Goal: Transaction & Acquisition: Purchase product/service

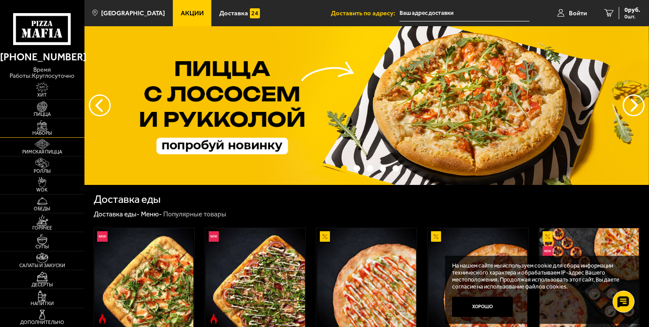
click at [39, 132] on span "Наборы" at bounding box center [42, 133] width 84 height 5
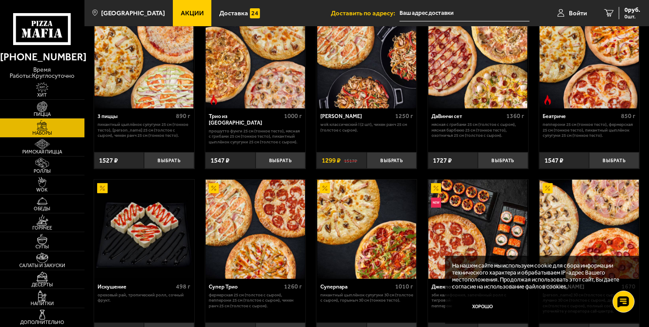
scroll to position [205, 0]
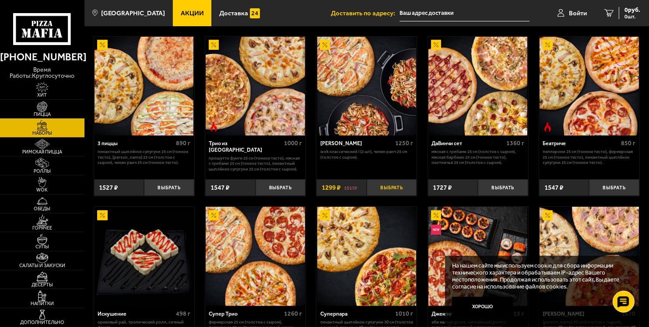
click at [387, 191] on button "Выбрать" at bounding box center [392, 187] width 50 height 17
click at [622, 5] on link "1 1299 руб. 1 шт." at bounding box center [617, 13] width 64 height 26
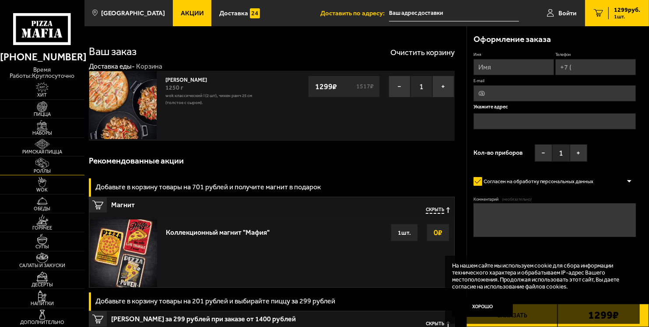
click at [38, 164] on img at bounding box center [42, 163] width 26 height 10
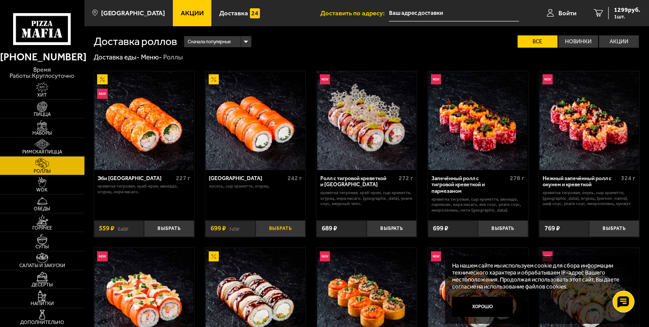
click at [275, 221] on button "Выбрать" at bounding box center [280, 228] width 50 height 17
click at [628, 17] on span "2 шт." at bounding box center [627, 16] width 26 height 5
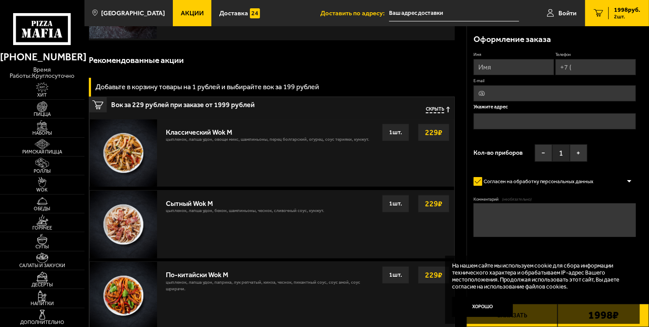
scroll to position [187, 0]
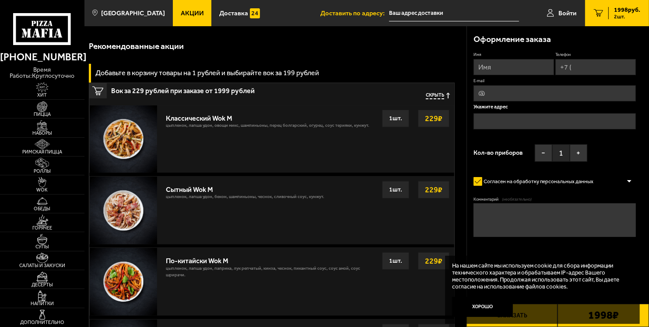
click at [444, 93] on button "Скрыть" at bounding box center [438, 96] width 24 height 7
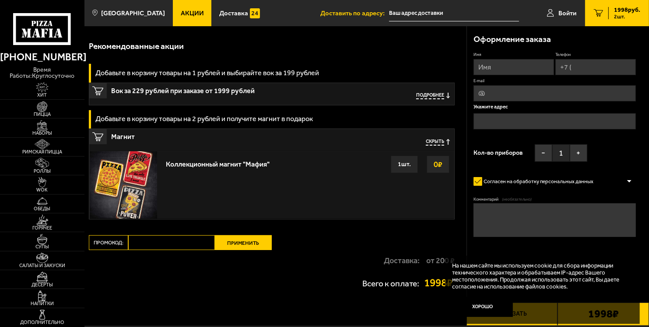
click at [647, 175] on div "Оформление заказа Имя Телефон E-mail Укажите адрес Кол-во приборов − 1 + Соглас…" at bounding box center [558, 151] width 182 height 251
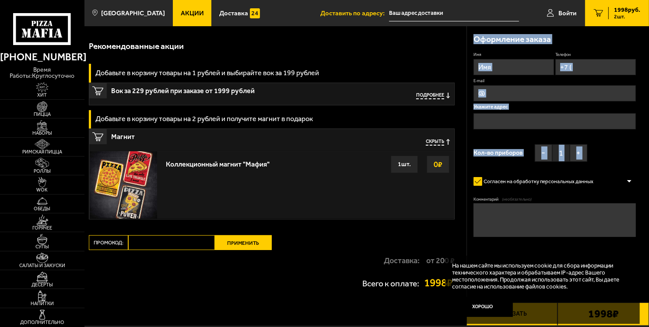
drag, startPoint x: 647, startPoint y: 175, endPoint x: 650, endPoint y: 138, distance: 36.8
click at [648, 138] on html "(812) 333 22 22 время работы: круглосуточно Хит Пицца Наборы Римская пицца Ролл…" at bounding box center [324, 98] width 649 height 570
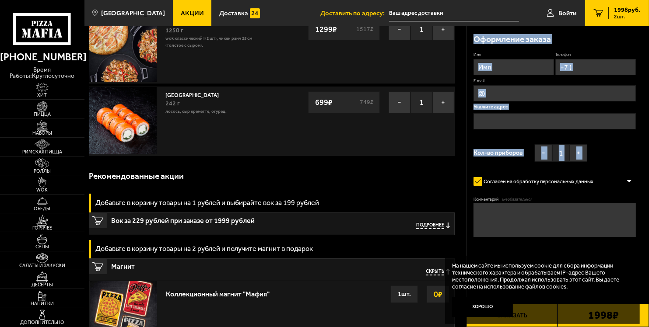
scroll to position [42, 0]
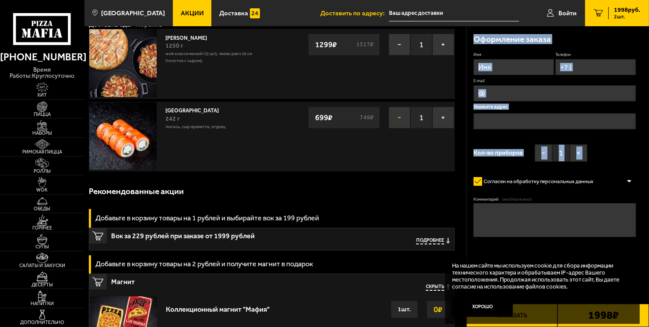
click at [399, 112] on button "−" at bounding box center [399, 118] width 22 height 22
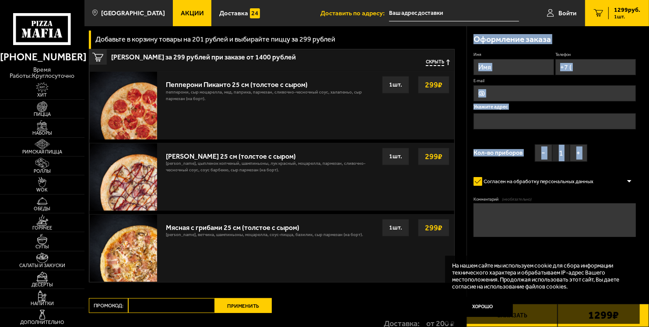
scroll to position [259, 0]
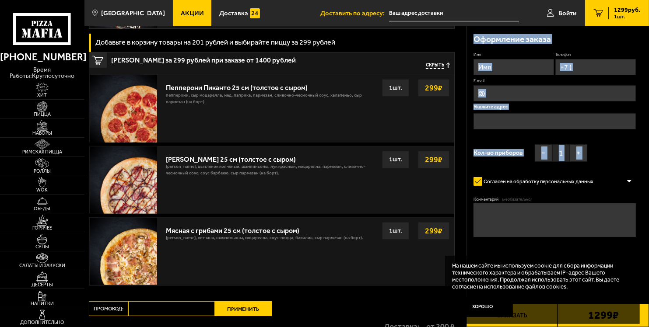
click at [437, 157] on strong "299 ₽" at bounding box center [434, 159] width 22 height 17
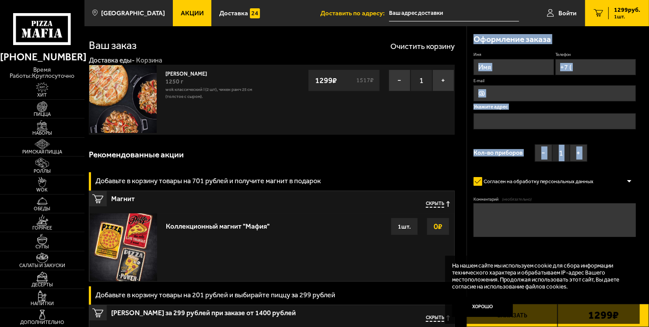
scroll to position [0, 0]
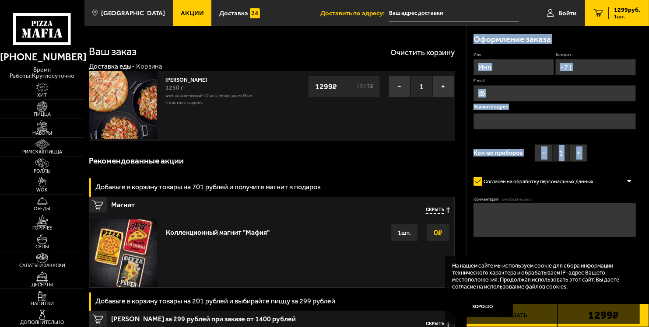
click at [511, 65] on input "Имя" at bounding box center [513, 67] width 80 height 16
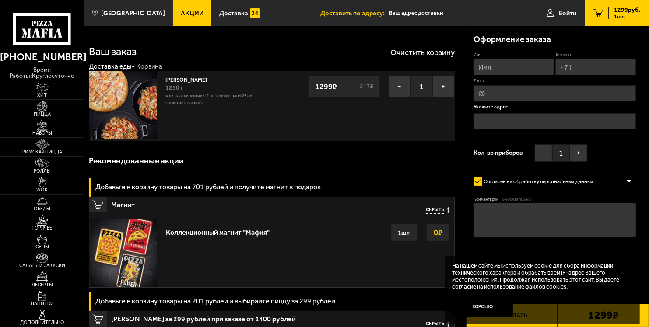
type input "м"
type input "Мария"
click at [600, 65] on input "Телефон" at bounding box center [595, 67] width 80 height 16
type input "+7 (999) 250-82-60"
click at [499, 94] on input "E-mail" at bounding box center [554, 94] width 162 height 16
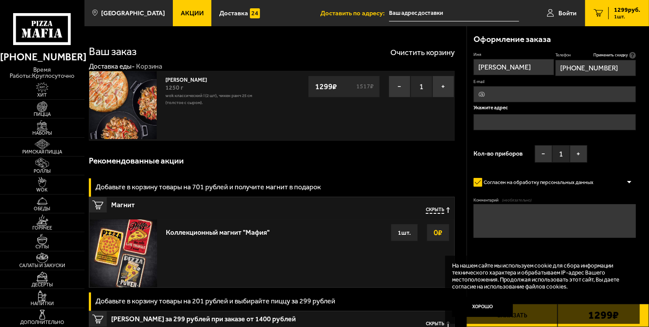
type input "iammawarock@gmail.com"
click at [534, 117] on input "text" at bounding box center [554, 122] width 162 height 16
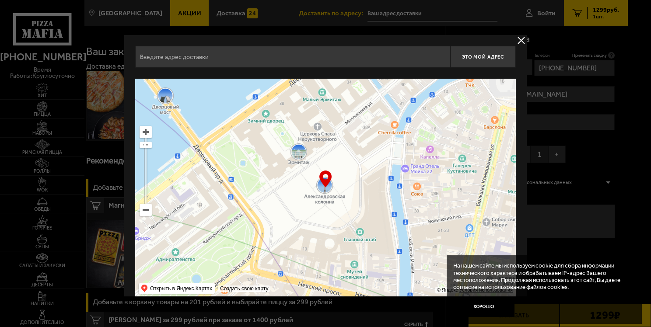
click at [290, 57] on input "text" at bounding box center [292, 57] width 315 height 22
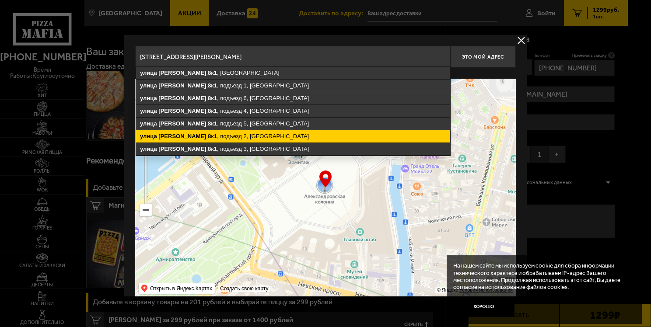
click at [249, 134] on ymaps "улица Веденеева , 8к1 , подъезд 2, Санкт-Петербург" at bounding box center [293, 136] width 314 height 12
type input "Санкт-Петербург, улица Веденеева, 8к1, подъезд 2"
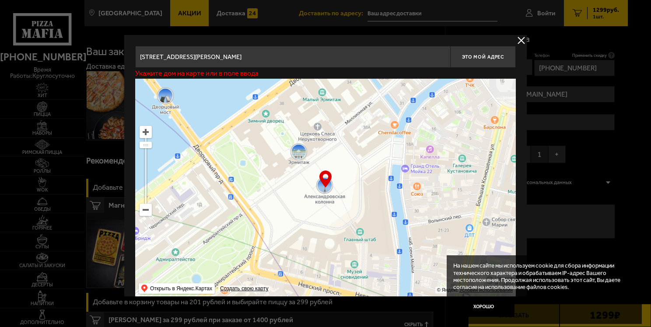
type input "[STREET_ADDRESS][PERSON_NAME]"
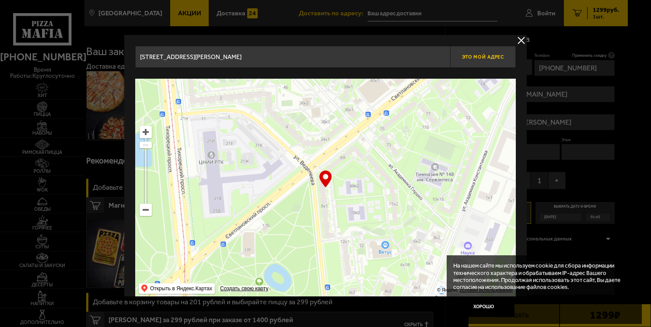
click at [481, 52] on button "Это мой адрес" at bounding box center [483, 57] width 66 height 22
type input "[STREET_ADDRESS][PERSON_NAME]"
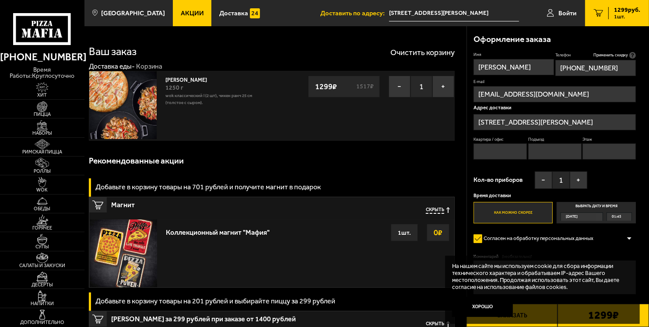
click at [591, 127] on input "[STREET_ADDRESS][PERSON_NAME]" at bounding box center [554, 122] width 162 height 16
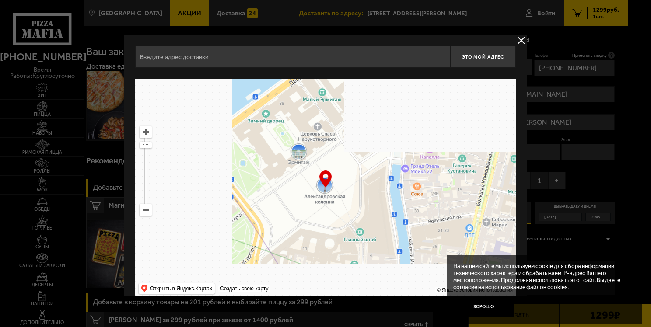
type input "[STREET_ADDRESS][PERSON_NAME]"
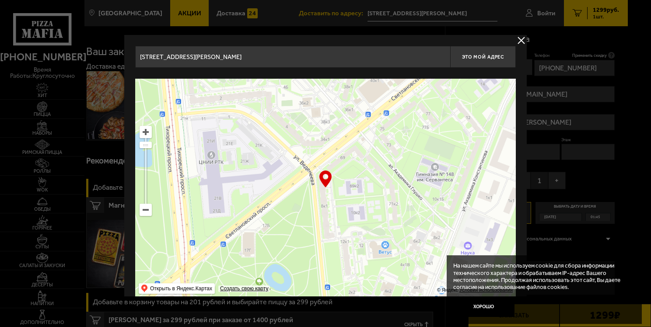
click at [519, 35] on div at bounding box center [325, 163] width 651 height 327
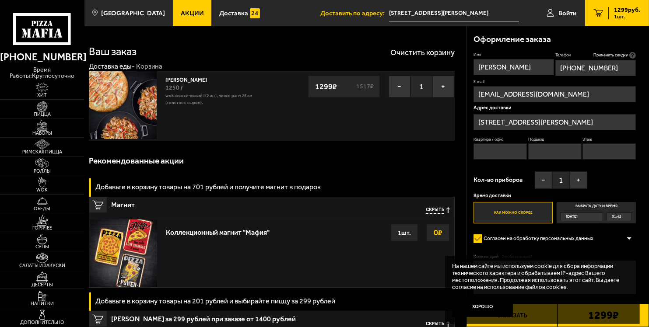
click at [549, 149] on input "Подъезд" at bounding box center [554, 151] width 53 height 16
type input "2"
click at [506, 150] on input "Квартира / офис" at bounding box center [499, 151] width 53 height 16
type input "80"
click at [604, 152] on input "Этаж" at bounding box center [608, 151] width 53 height 16
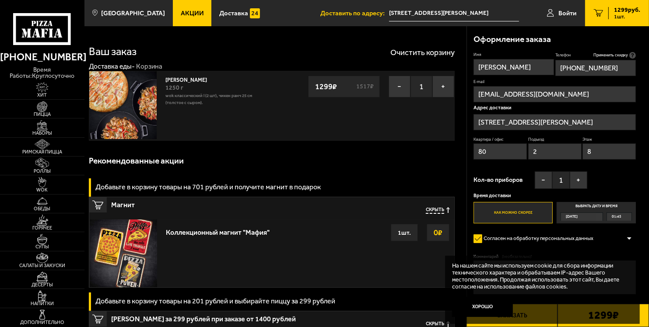
type input "8"
click at [516, 167] on div "Имя Мария Телефон Применить скидку Вы будете зарегистрированы автоматически. +7…" at bounding box center [554, 137] width 162 height 171
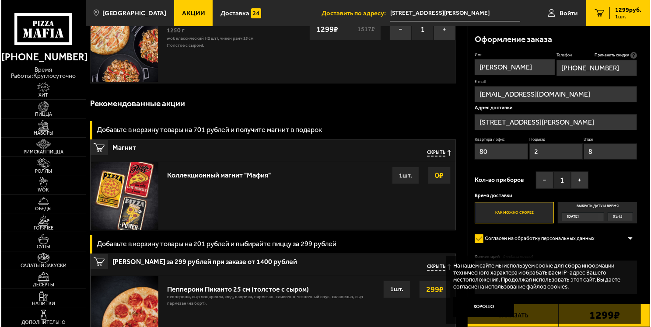
scroll to position [54, 0]
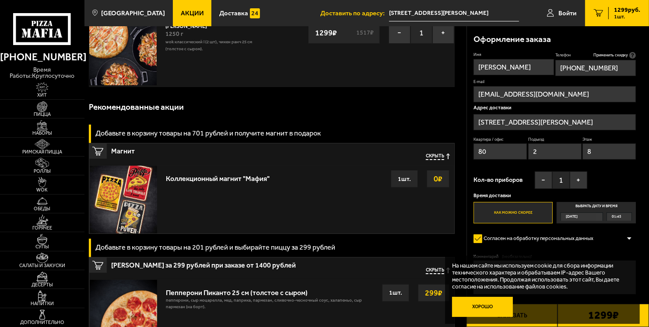
click at [476, 308] on button "Хорошо" at bounding box center [482, 307] width 61 height 20
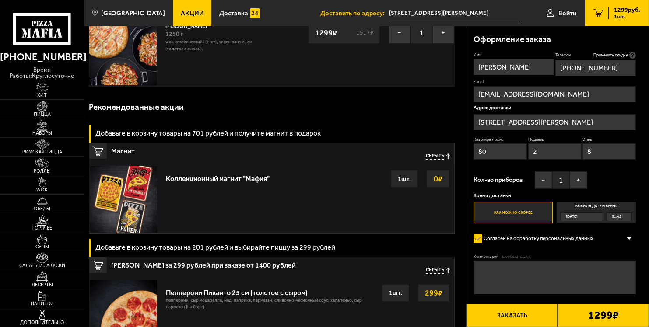
click at [529, 321] on button "Заказать" at bounding box center [511, 315] width 91 height 23
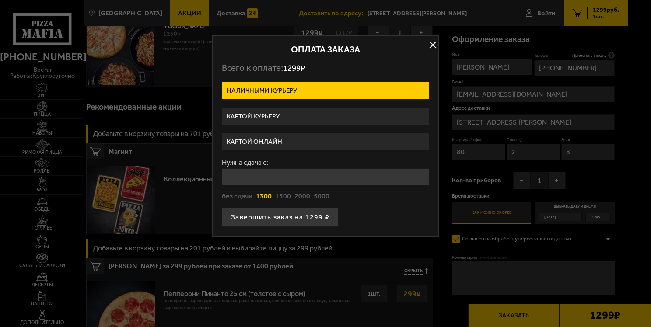
click at [265, 197] on button "1300" at bounding box center [264, 197] width 16 height 10
click at [244, 196] on button "без сдачи" at bounding box center [237, 197] width 31 height 10
type input "0"
click at [368, 195] on div "без сдачи 1300 1500 2000 5000" at bounding box center [325, 197] width 207 height 10
click at [241, 197] on button "без сдачи" at bounding box center [237, 197] width 31 height 10
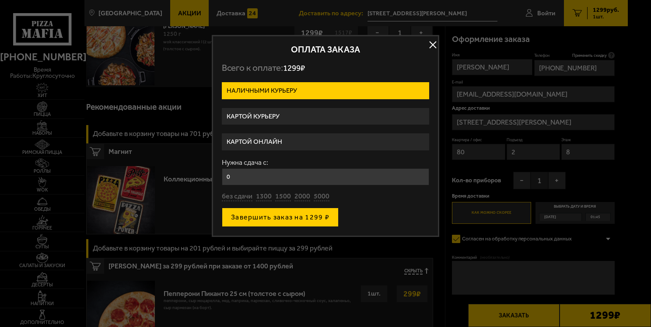
click at [329, 215] on button "Завершить заказ на 1299 ₽" at bounding box center [280, 217] width 117 height 19
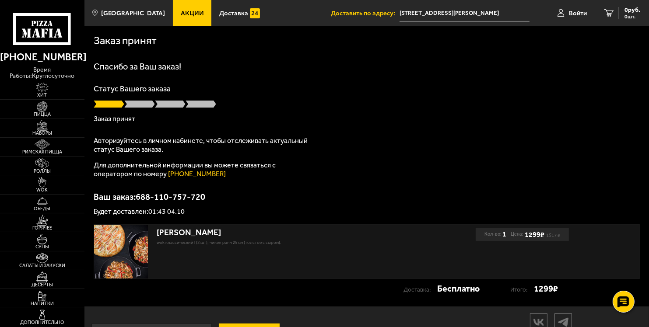
click at [132, 110] on div "Статус Вашего заказа Заказ принят" at bounding box center [367, 104] width 546 height 38
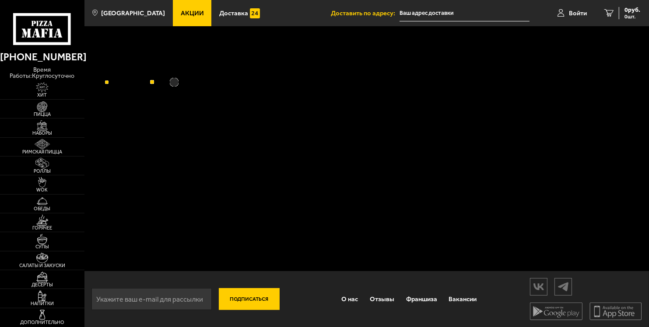
type input "[STREET_ADDRESS][PERSON_NAME]"
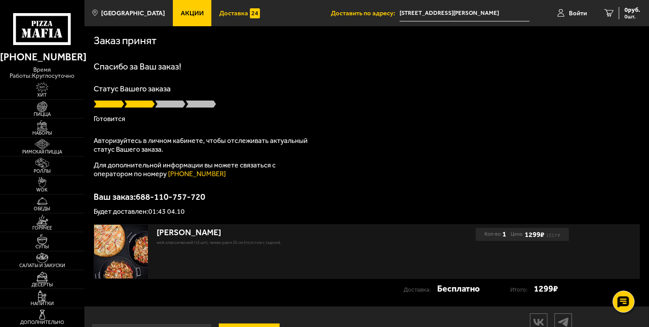
click at [218, 19] on link "Доставка" at bounding box center [239, 13] width 56 height 26
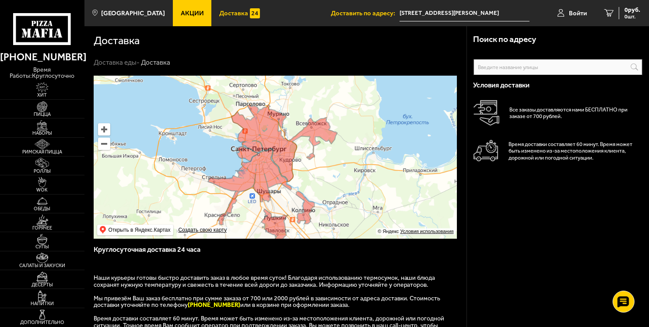
drag, startPoint x: 260, startPoint y: 108, endPoint x: 251, endPoint y: 119, distance: 13.7
click at [251, 119] on ymaps at bounding box center [275, 157] width 363 height 163
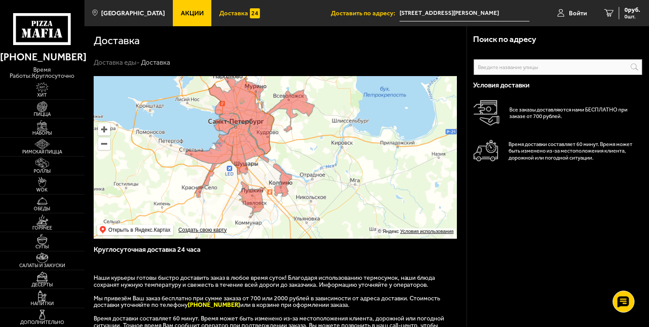
click at [101, 133] on ymaps at bounding box center [103, 129] width 11 height 11
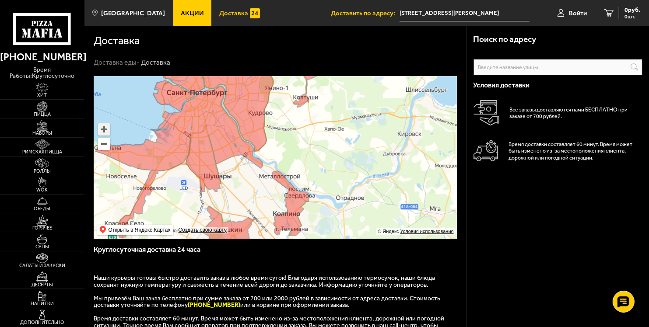
click at [101, 133] on ymaps at bounding box center [103, 129] width 11 height 11
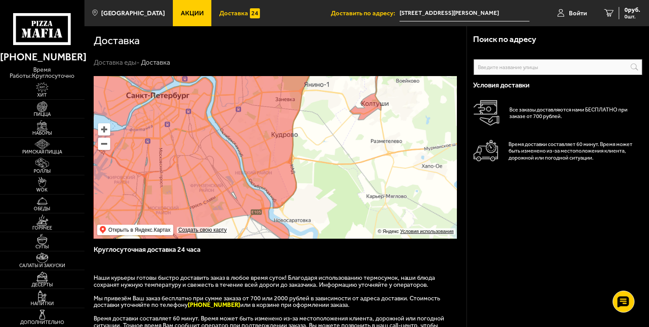
drag, startPoint x: 233, startPoint y: 89, endPoint x: 298, endPoint y: 202, distance: 130.7
click at [298, 202] on ymaps at bounding box center [275, 157] width 363 height 163
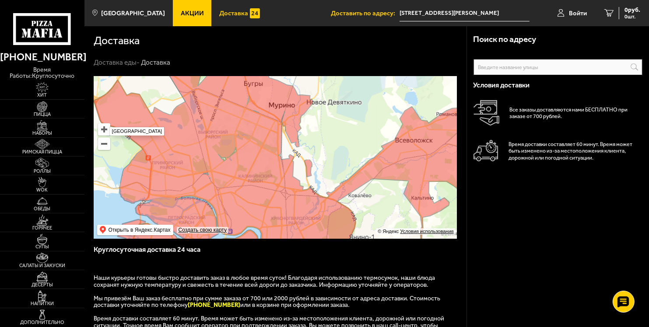
click at [105, 122] on ymaps at bounding box center [275, 157] width 363 height 163
click at [102, 131] on ymaps at bounding box center [103, 129] width 11 height 11
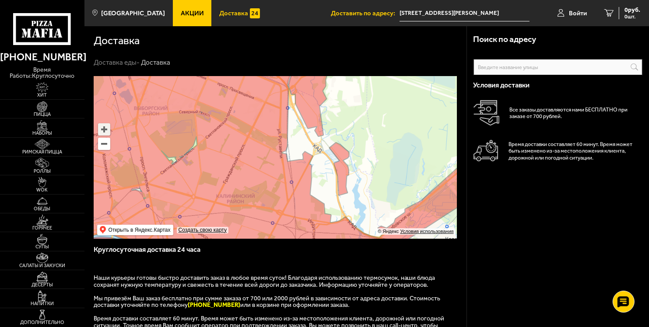
click at [102, 131] on ymaps at bounding box center [103, 129] width 11 height 11
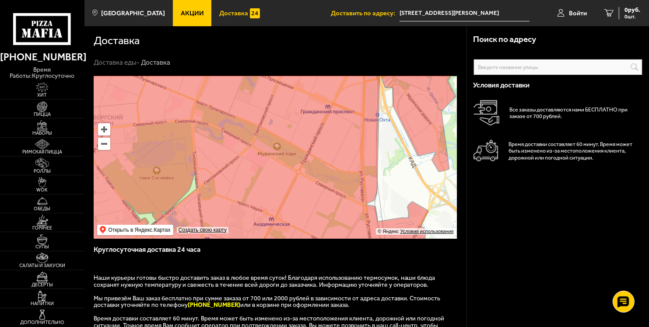
drag, startPoint x: 192, startPoint y: 115, endPoint x: 270, endPoint y: 173, distance: 96.6
click at [270, 173] on ymaps at bounding box center [275, 157] width 363 height 163
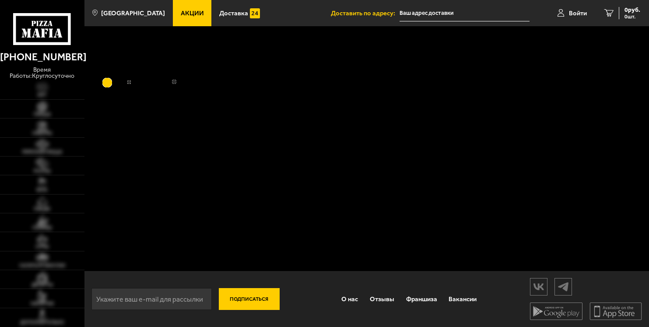
type input "[STREET_ADDRESS][PERSON_NAME]"
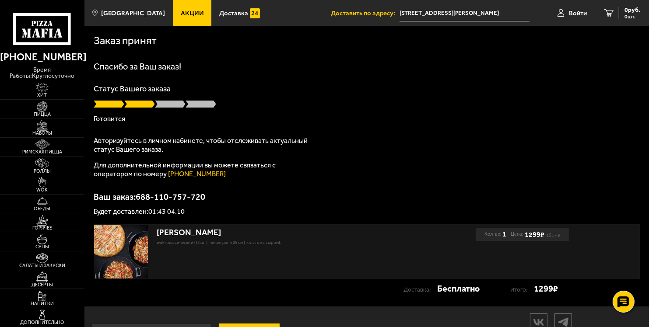
scroll to position [36, 0]
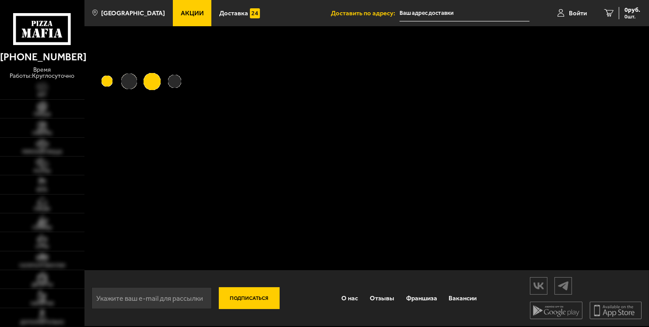
type input "[STREET_ADDRESS][PERSON_NAME]"
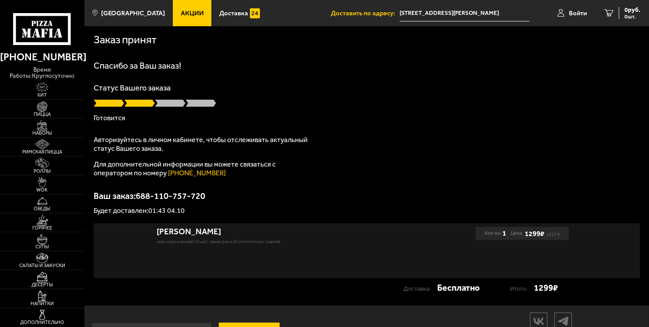
scroll to position [1, 0]
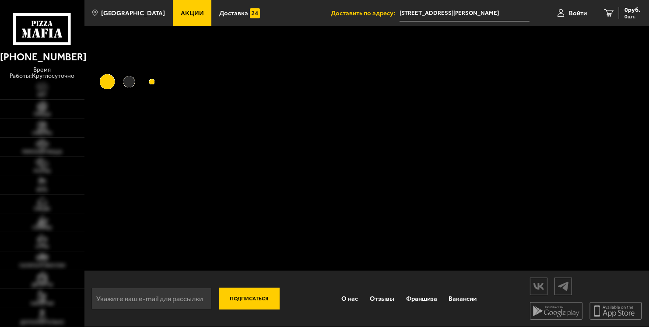
scroll to position [1, 0]
